Goal: Information Seeking & Learning: Check status

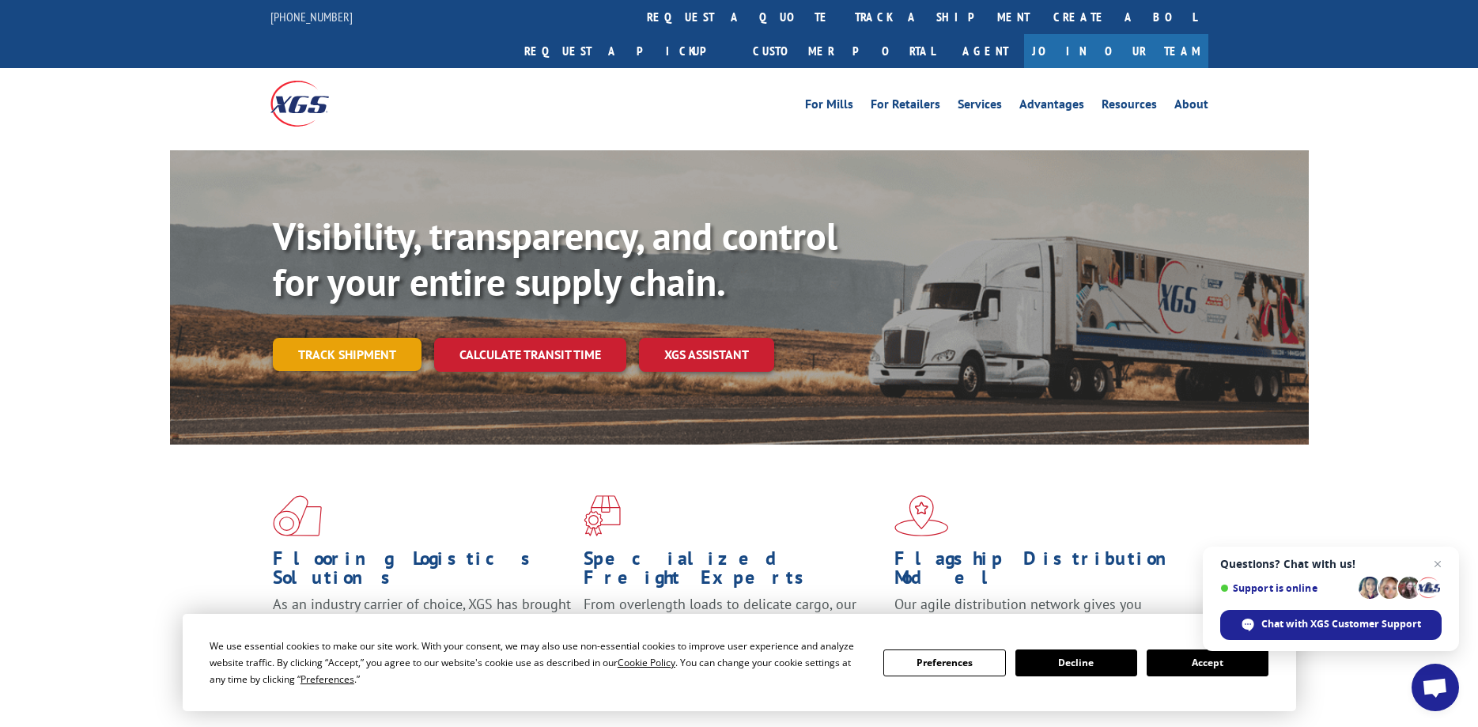
click at [335, 338] on link "Track shipment" at bounding box center [347, 354] width 149 height 33
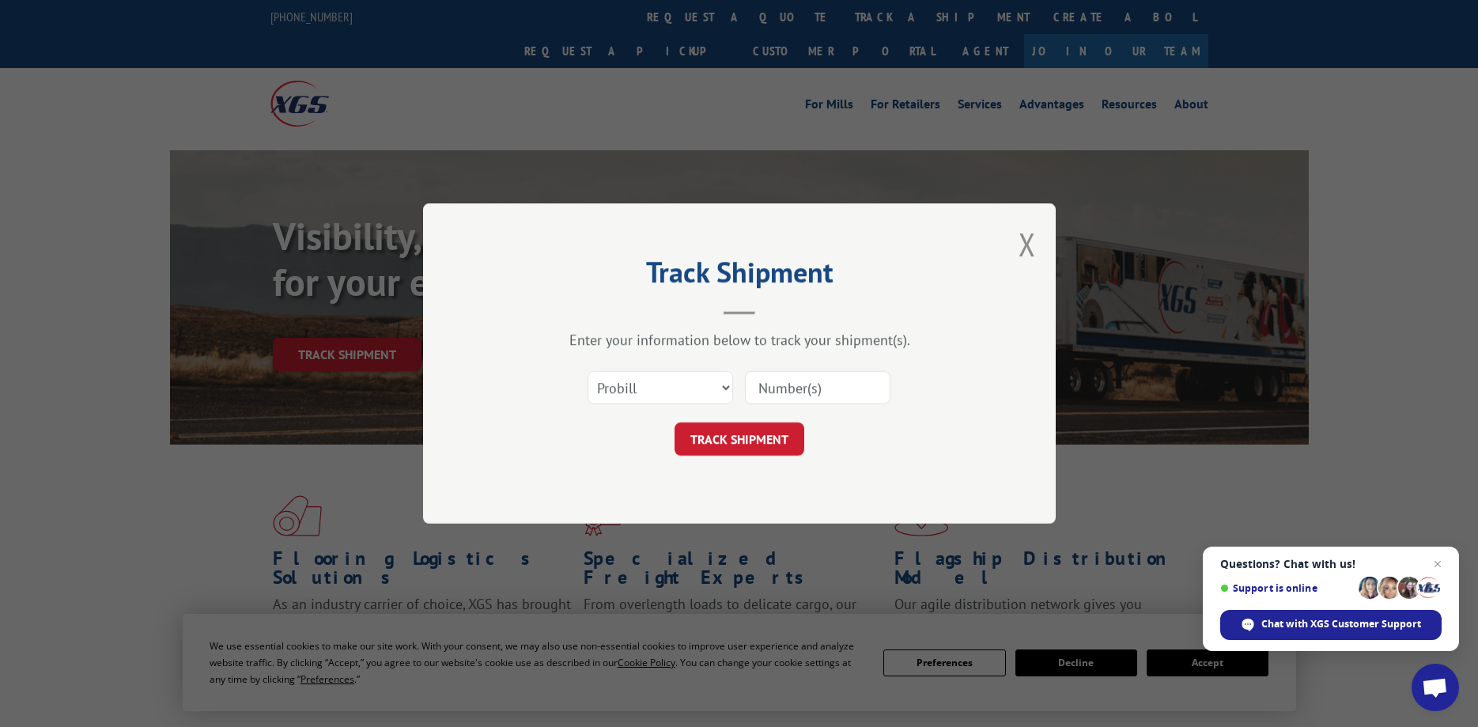
click at [765, 386] on input at bounding box center [818, 387] width 146 height 33
type input "3393975"
click at [728, 443] on button "TRACK SHIPMENT" at bounding box center [740, 438] width 130 height 33
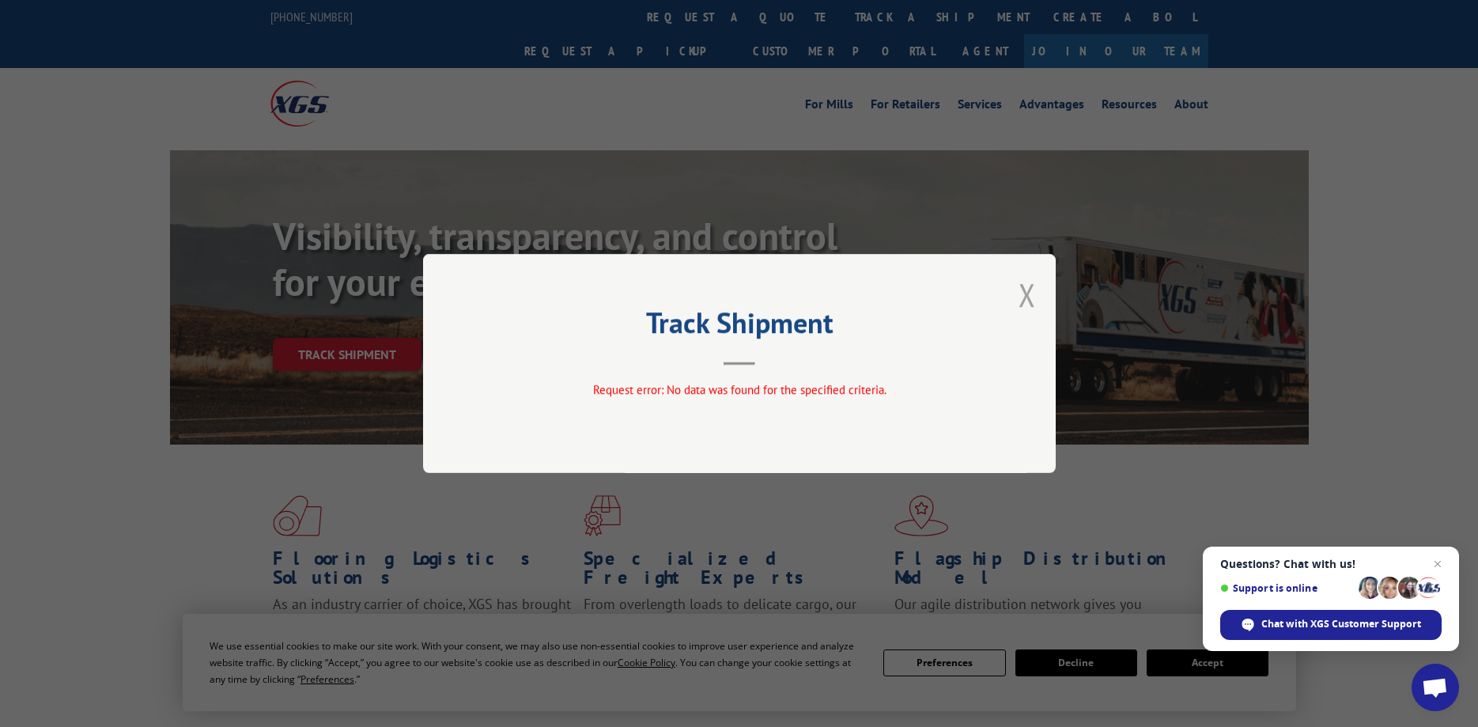
click at [1026, 296] on button "Close modal" at bounding box center [1027, 295] width 17 height 42
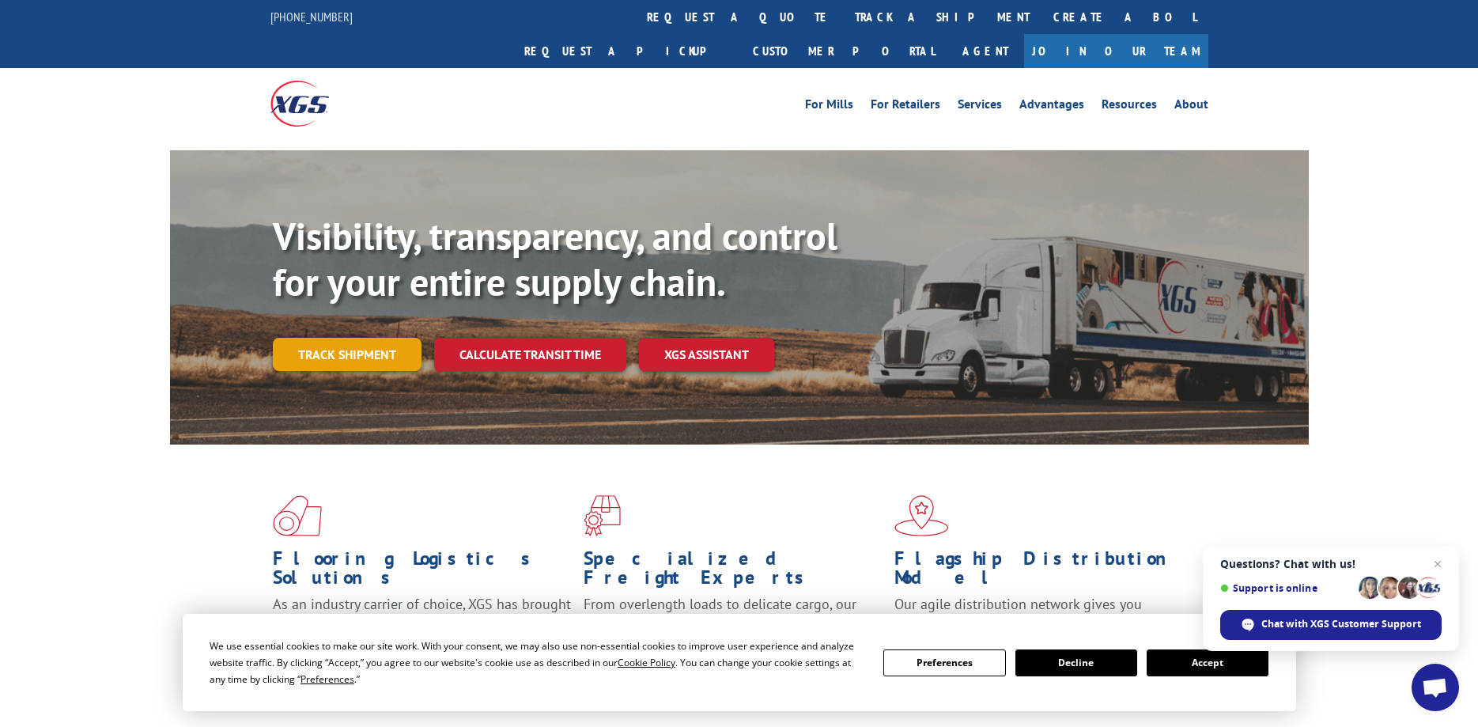
click at [320, 338] on link "Track shipment" at bounding box center [347, 354] width 149 height 33
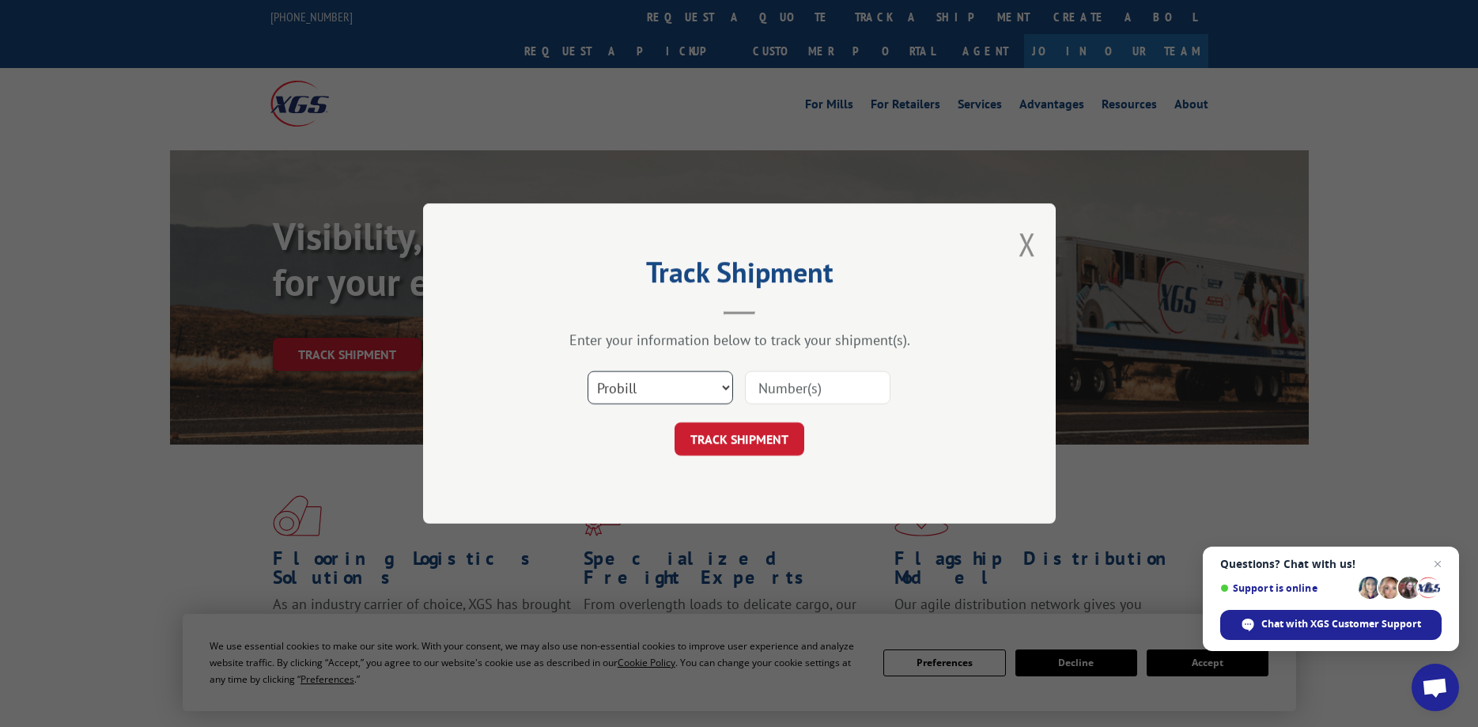
click at [588, 371] on select "Select category... Probill BOL PO" at bounding box center [661, 387] width 146 height 33
select select "bol"
click option "BOL" at bounding box center [0, 0] width 0 height 0
click at [766, 384] on input at bounding box center [818, 387] width 146 height 33
type input "3393975"
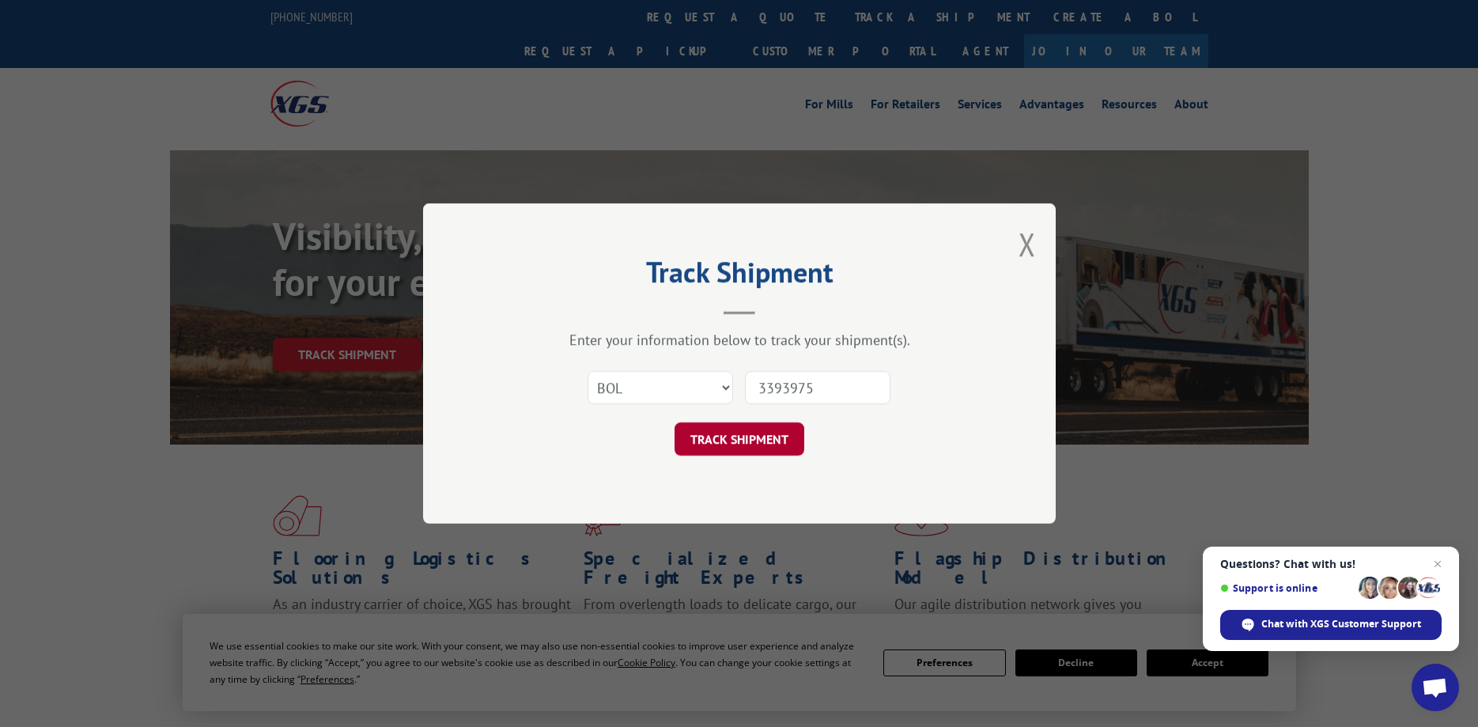
click at [744, 447] on button "TRACK SHIPMENT" at bounding box center [740, 438] width 130 height 33
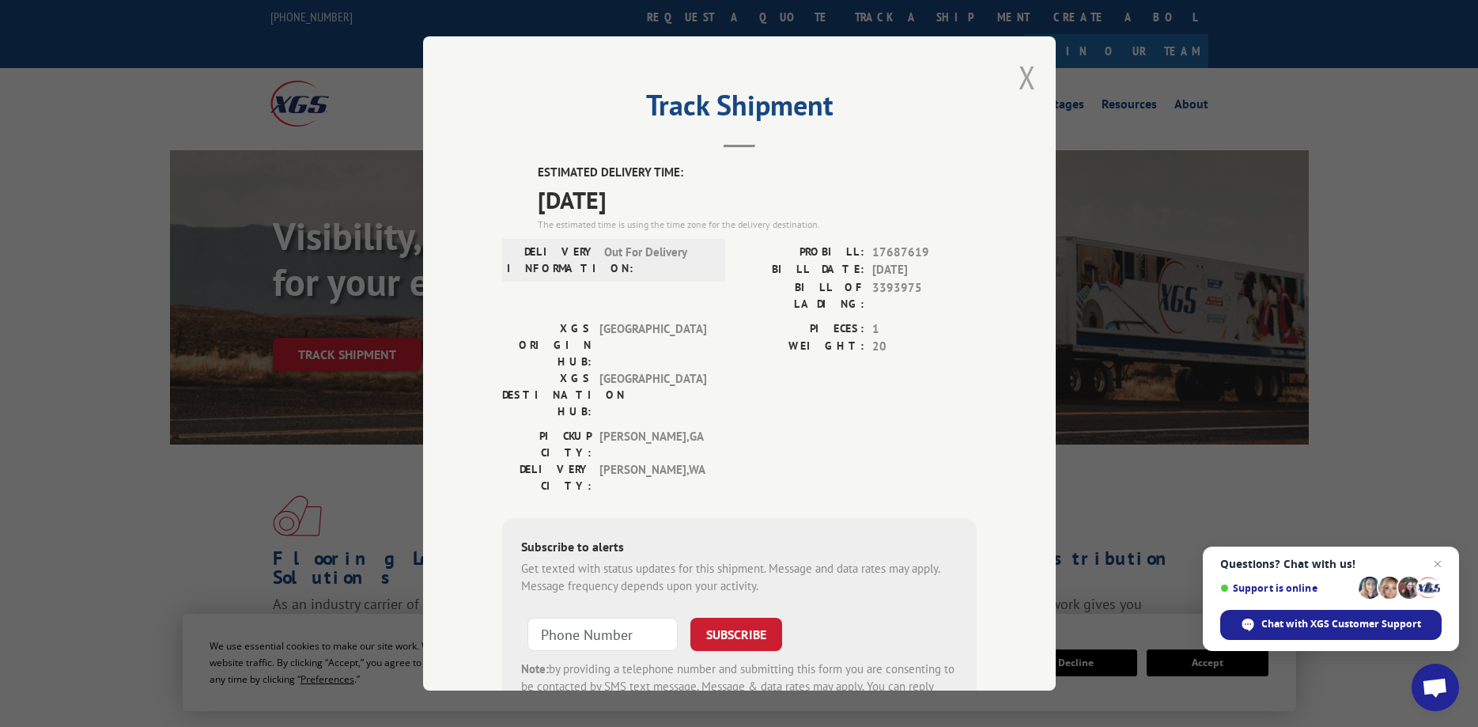
click at [1024, 77] on button "Close modal" at bounding box center [1027, 77] width 17 height 42
